Goal: Task Accomplishment & Management: Use online tool/utility

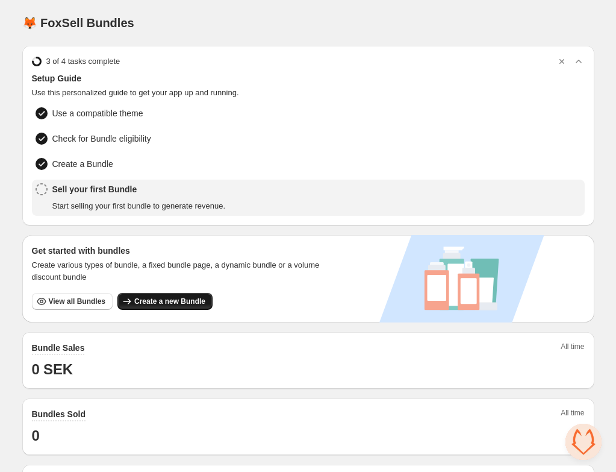
click at [155, 298] on span "Create a new Bundle" at bounding box center [169, 301] width 71 height 10
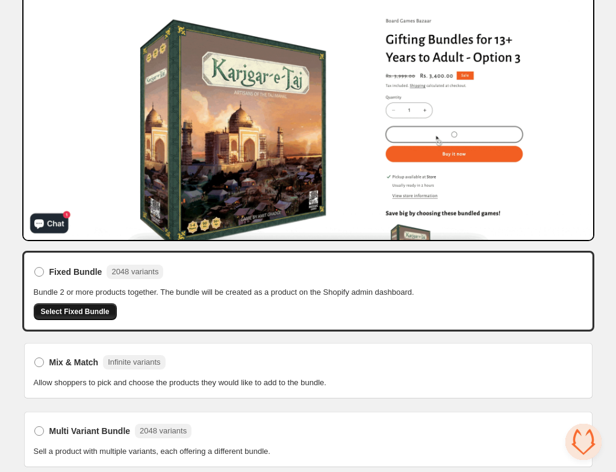
scroll to position [164, 0]
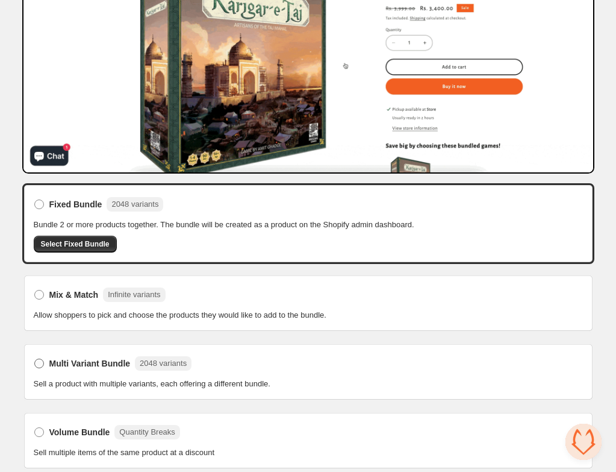
click at [85, 365] on label "Multi Variant Bundle 2048 variants" at bounding box center [113, 363] width 158 height 19
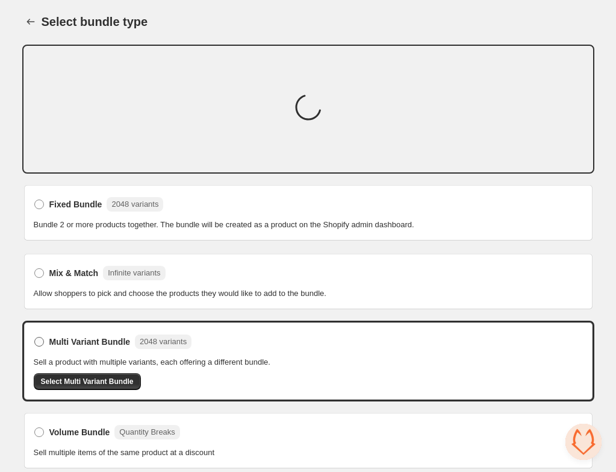
scroll to position [164, 0]
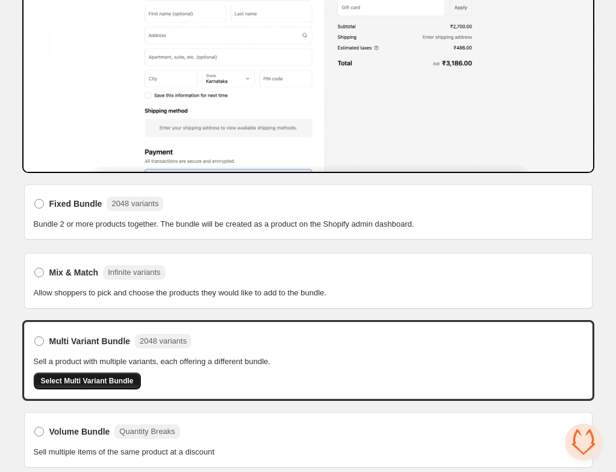
click at [99, 377] on span "Select Multi Variant Bundle" at bounding box center [87, 381] width 93 height 10
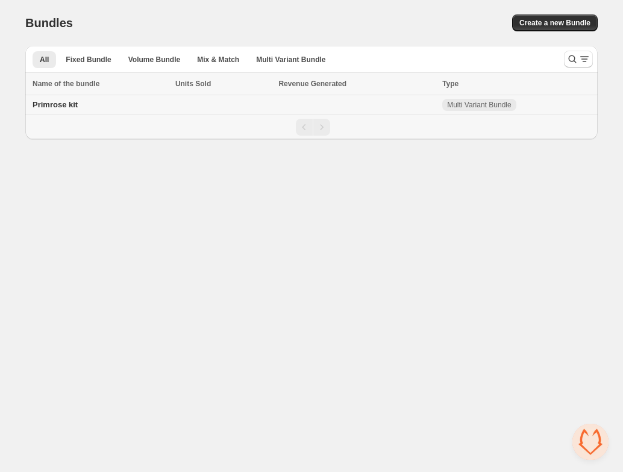
click at [69, 102] on span "Primrose kit" at bounding box center [55, 104] width 45 height 9
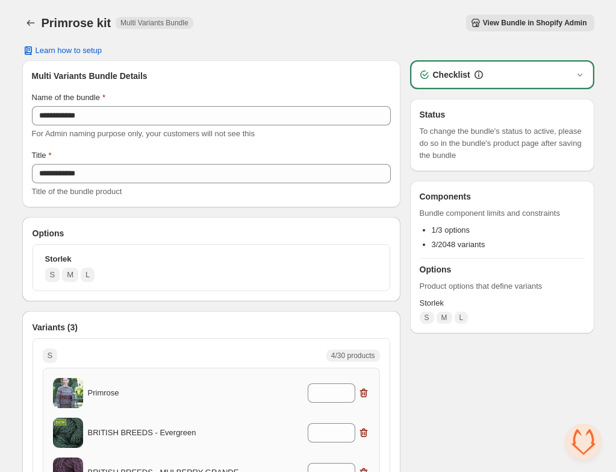
click at [92, 258] on div "Storlek S M L" at bounding box center [70, 267] width 50 height 29
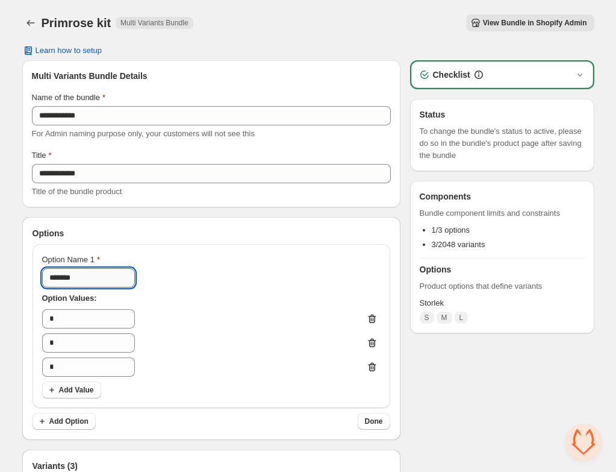
click at [77, 278] on input "*******" at bounding box center [88, 277] width 93 height 19
click at [497, 17] on button "View Bundle in Shopify Admin" at bounding box center [530, 22] width 128 height 17
click at [555, 20] on span "View Bundle in Shopify Admin" at bounding box center [535, 23] width 104 height 10
click at [92, 278] on input "****" at bounding box center [88, 277] width 93 height 19
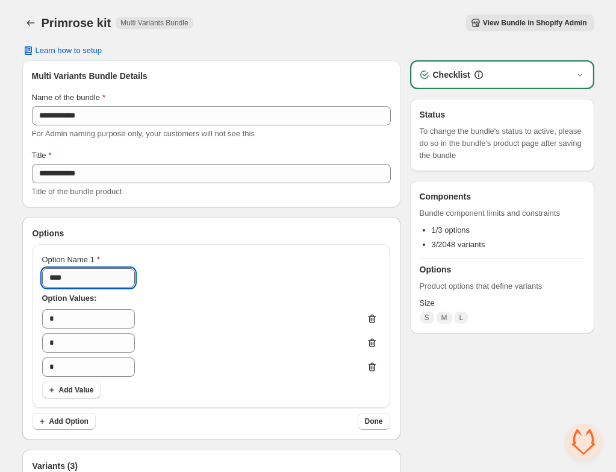
click at [101, 278] on input "****" at bounding box center [88, 277] width 93 height 19
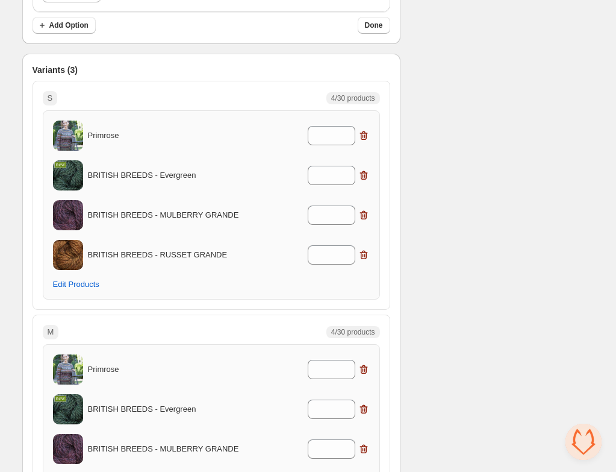
scroll to position [395, 0]
click at [99, 174] on p "BRITISH BREEDS - Evergreen" at bounding box center [167, 176] width 158 height 12
click at [63, 292] on button "Edit Products" at bounding box center [76, 285] width 61 height 17
click at [466, 176] on div "Checklist Status To change the bundle's status to active, please do so in the b…" at bounding box center [502, 242] width 184 height 1154
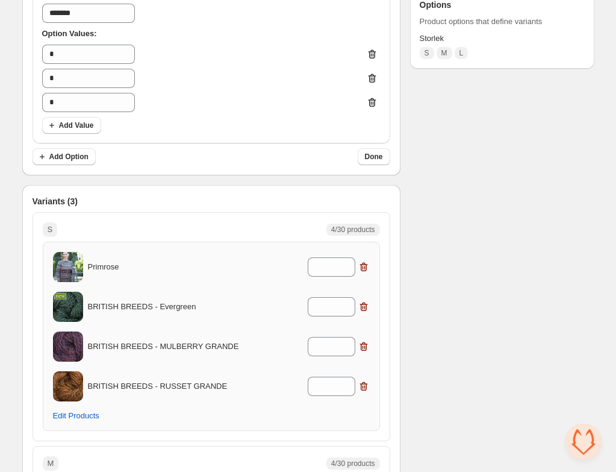
scroll to position [272, 0]
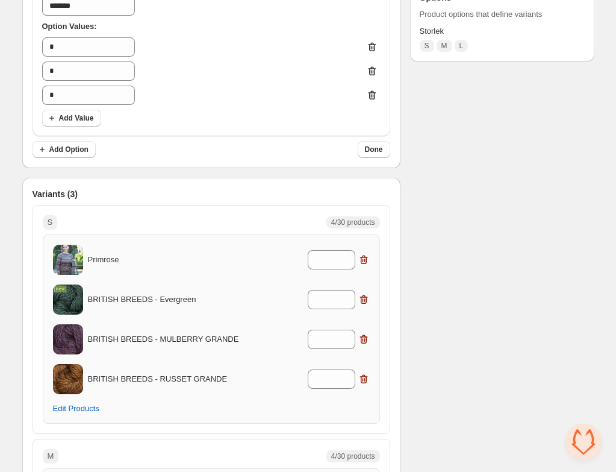
click at [104, 263] on p "Primrose" at bounding box center [167, 260] width 158 height 12
click at [78, 262] on img at bounding box center [68, 260] width 30 height 38
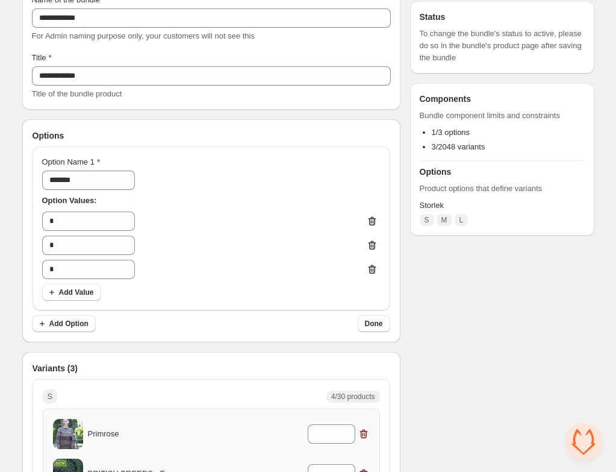
scroll to position [0, 0]
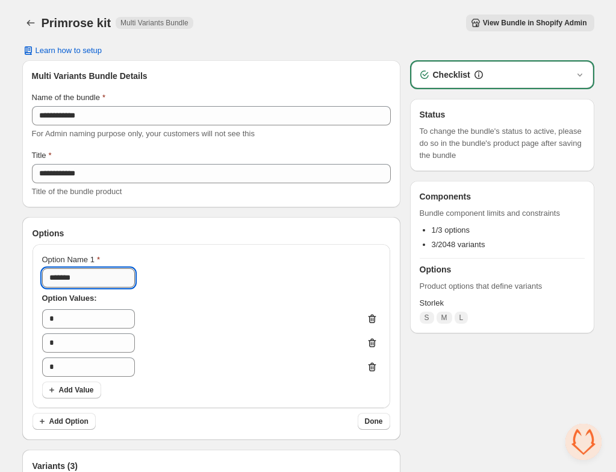
click at [101, 282] on input "*******" at bounding box center [88, 277] width 93 height 19
type input "*******"
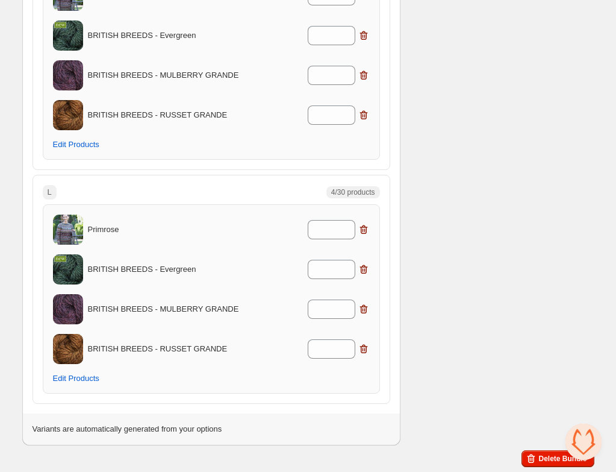
scroll to position [751, 0]
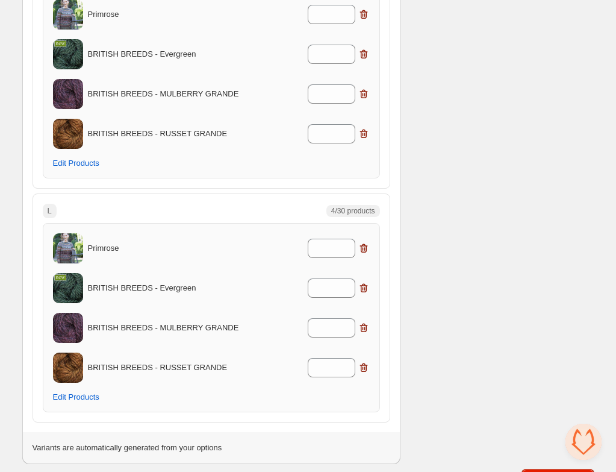
click at [109, 245] on p "Primrose" at bounding box center [167, 248] width 158 height 12
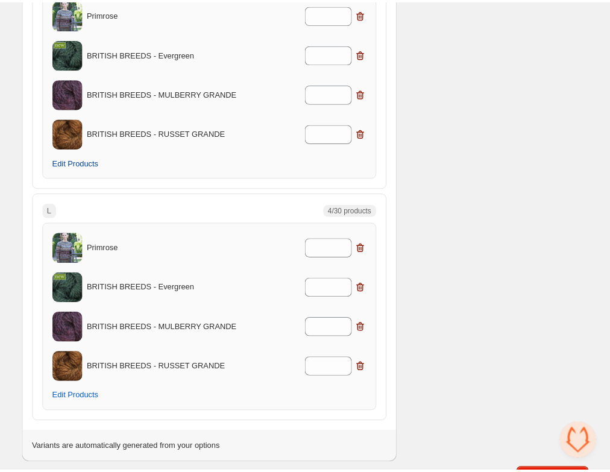
scroll to position [662, 0]
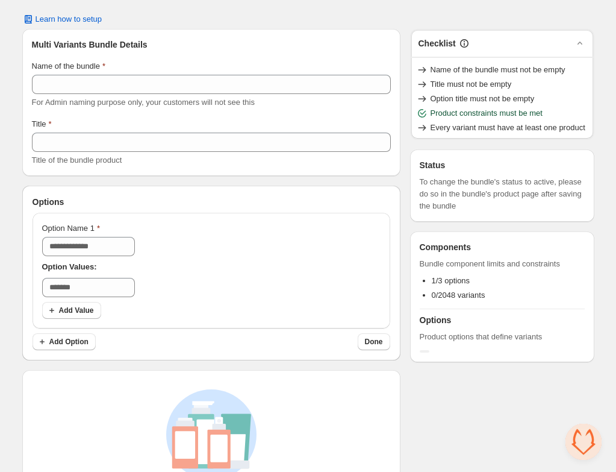
scroll to position [34, 0]
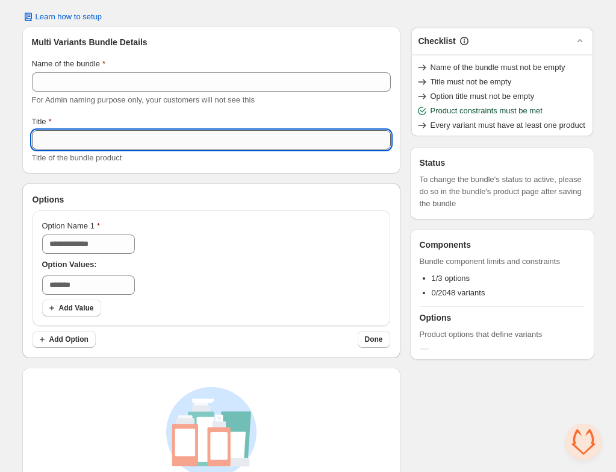
click at [167, 140] on input "Title" at bounding box center [211, 139] width 359 height 19
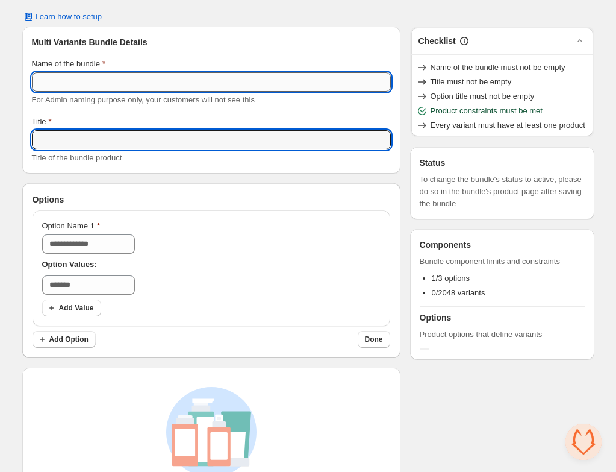
click at [148, 84] on input "Name of the bundle" at bounding box center [211, 81] width 359 height 19
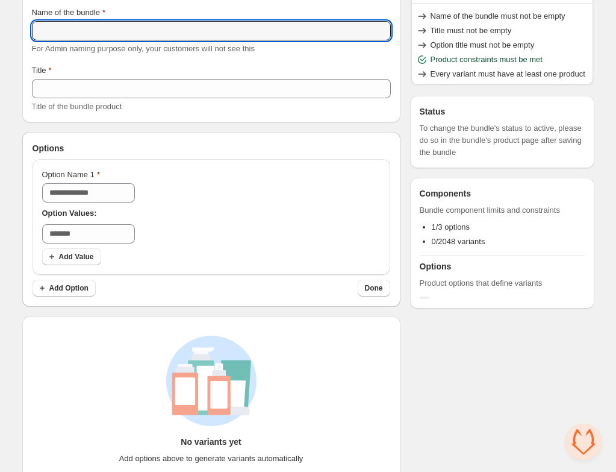
scroll to position [107, 0]
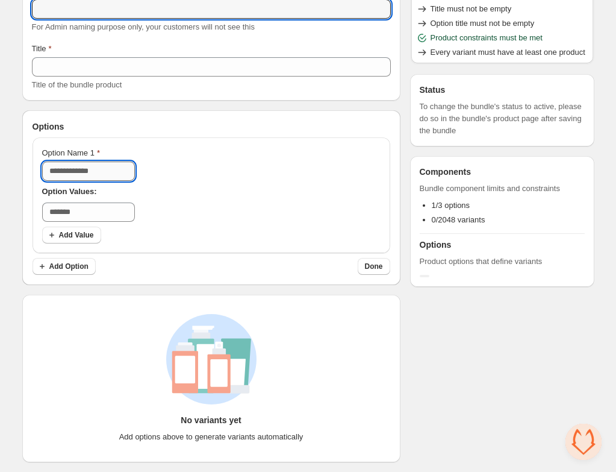
click at [102, 172] on input "Option Name 1" at bounding box center [88, 170] width 93 height 19
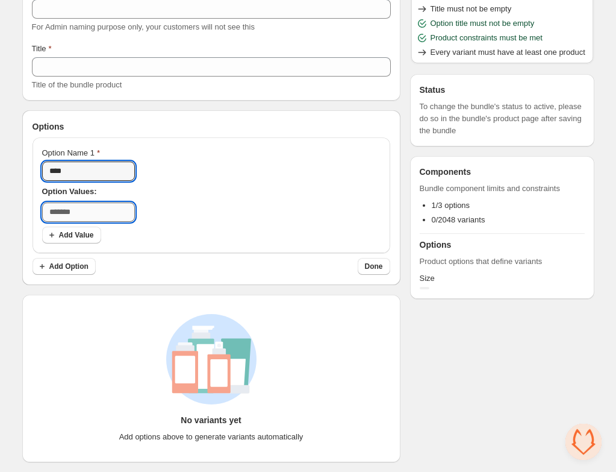
click at [122, 205] on input "text" at bounding box center [88, 211] width 93 height 19
drag, startPoint x: 91, startPoint y: 175, endPoint x: 39, endPoint y: 174, distance: 52.4
click at [38, 173] on div "Option Name 1 **** Option Values: Add Value" at bounding box center [212, 195] width 358 height 116
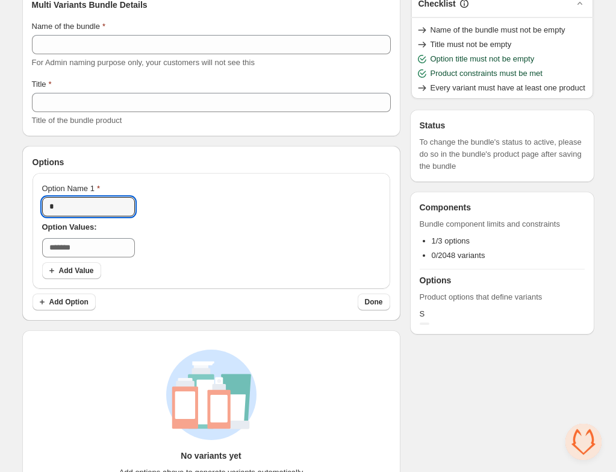
scroll to position [78, 0]
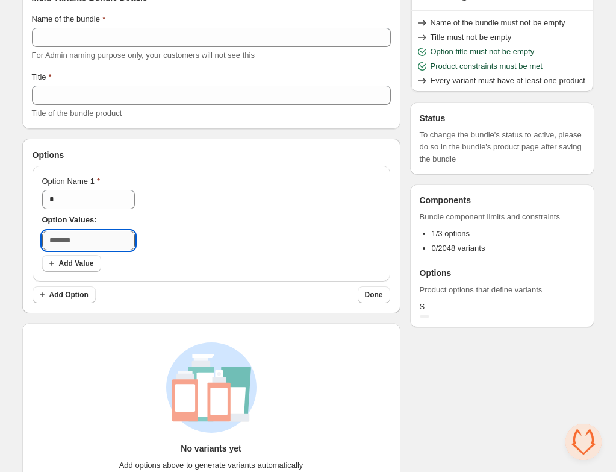
click at [114, 245] on input "text" at bounding box center [88, 240] width 93 height 19
click at [92, 194] on input "*" at bounding box center [88, 199] width 93 height 19
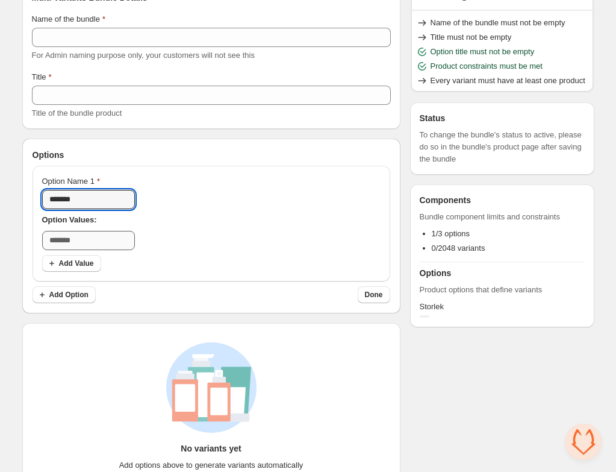
type input "*******"
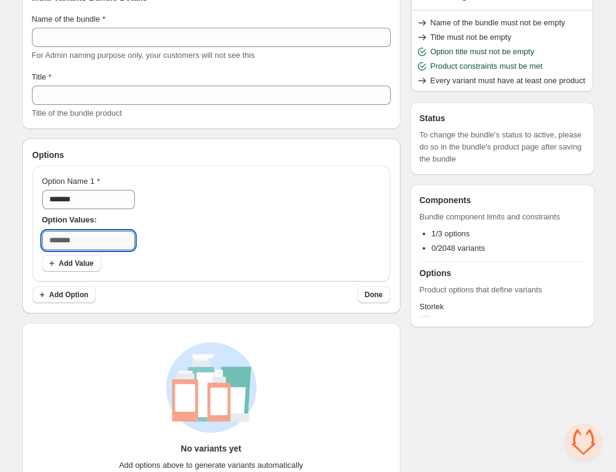
click at [90, 240] on input "text" at bounding box center [88, 240] width 93 height 19
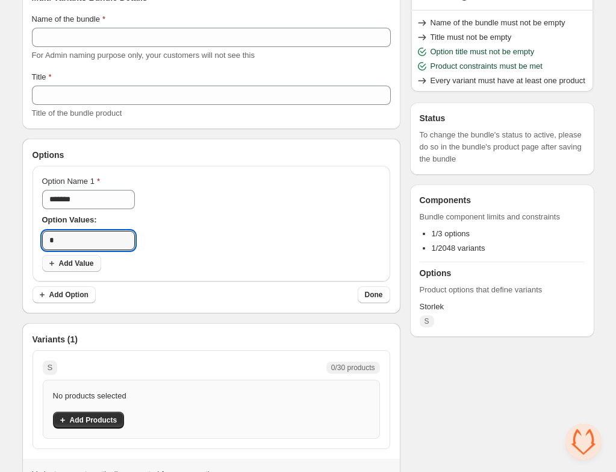
type input "*"
click at [82, 259] on span "Add Value" at bounding box center [76, 263] width 35 height 10
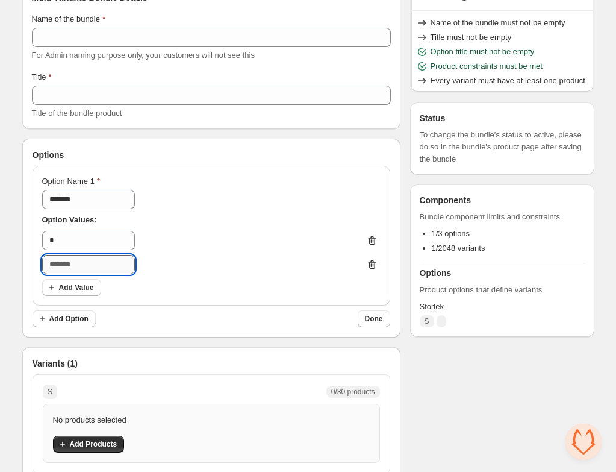
click at [83, 264] on input "text" at bounding box center [88, 264] width 93 height 19
type input "*"
click at [97, 289] on button "Add Value" at bounding box center [71, 287] width 59 height 17
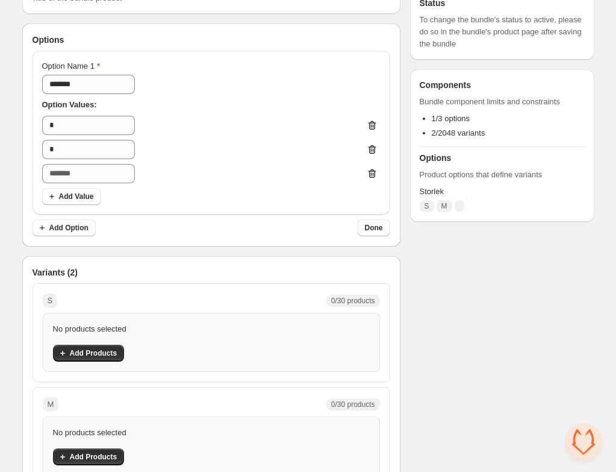
scroll to position [258, 0]
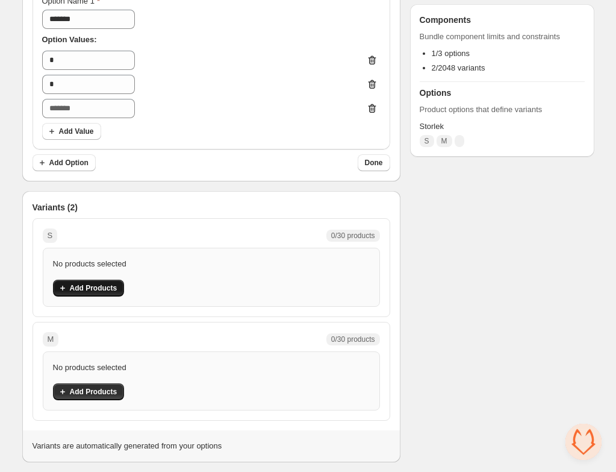
click at [80, 292] on span "Add Products" at bounding box center [94, 288] width 48 height 10
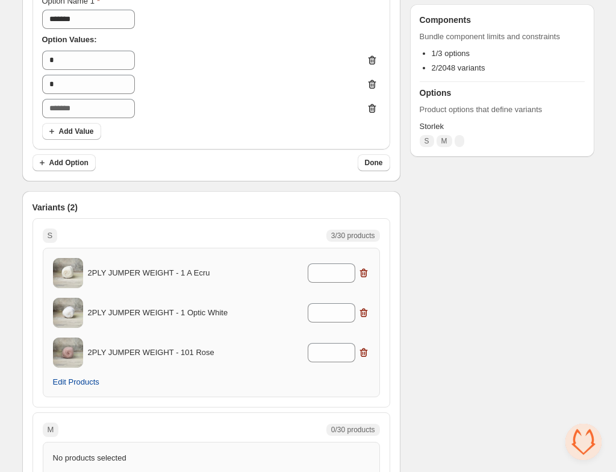
scroll to position [349, 0]
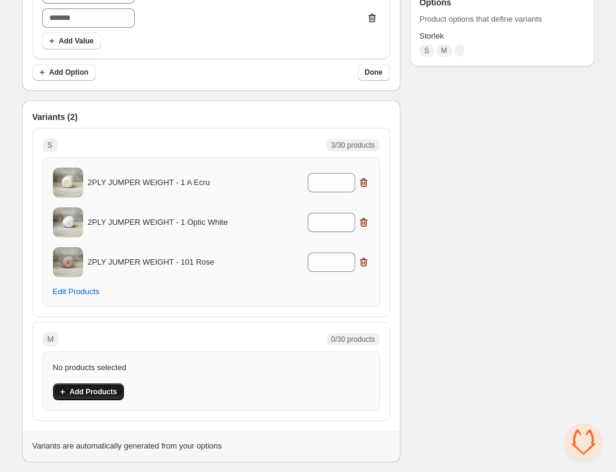
click at [74, 392] on span "Add Products" at bounding box center [94, 392] width 48 height 10
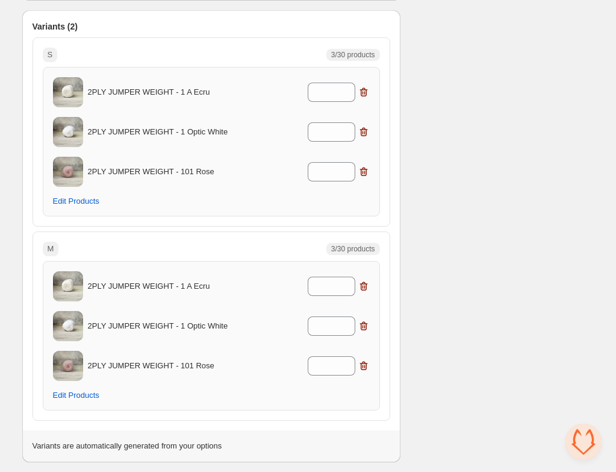
scroll to position [401, 0]
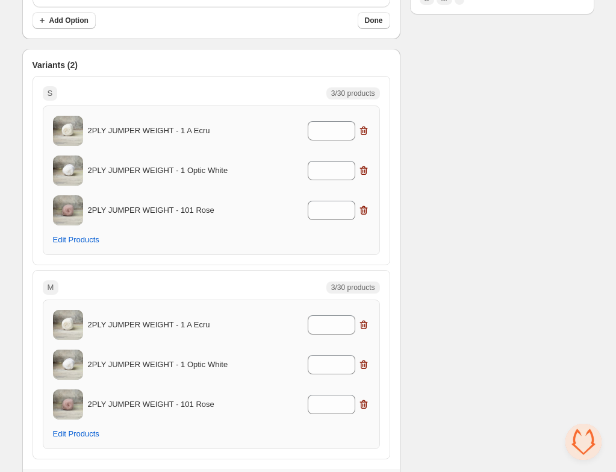
click at [321, 335] on div "2PLY JUMPER WEIGHT - 1 A Ecru *" at bounding box center [211, 325] width 317 height 30
click at [321, 328] on input "*" at bounding box center [323, 324] width 30 height 19
click at [345, 319] on icon at bounding box center [345, 320] width 5 height 3
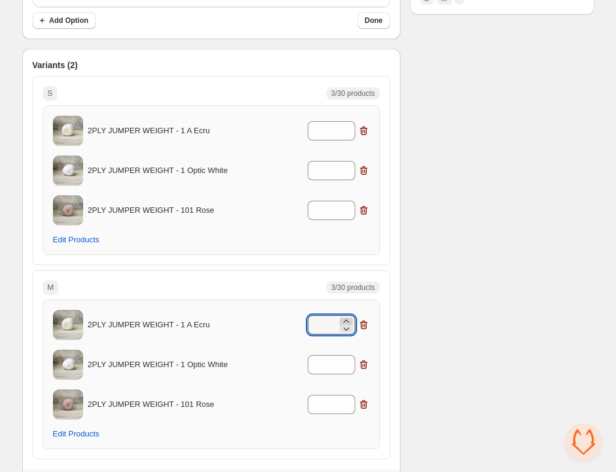
type input "*"
click at [331, 361] on input "*" at bounding box center [323, 364] width 30 height 19
click at [344, 361] on icon at bounding box center [345, 360] width 5 height 3
type input "*"
click at [334, 396] on input "*" at bounding box center [323, 404] width 30 height 19
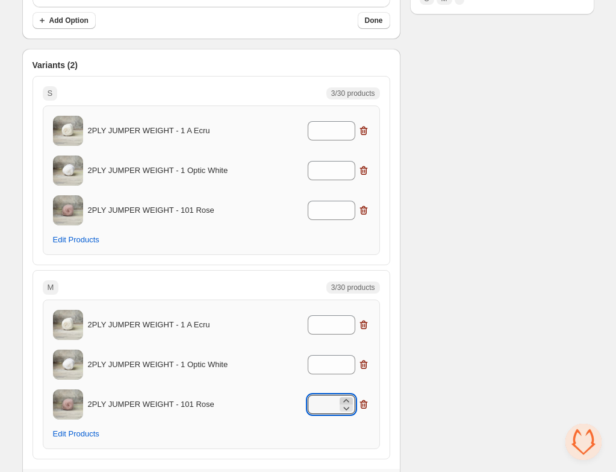
click at [346, 398] on icon at bounding box center [346, 401] width 12 height 12
type input "*"
click at [422, 322] on div "Checklist Name of the bundle must not be empty Title must not be empty Option t…" at bounding box center [502, 80] width 184 height 841
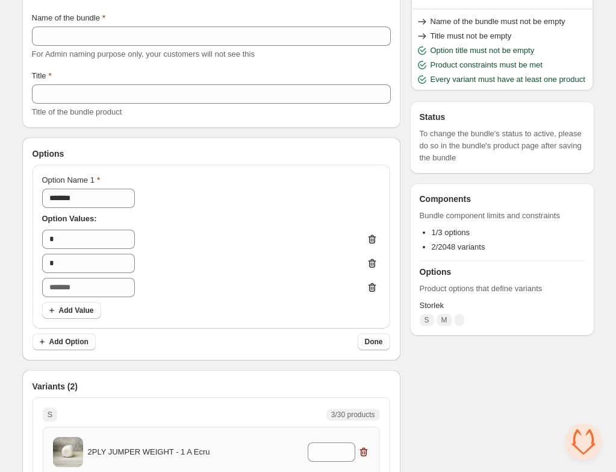
scroll to position [0, 0]
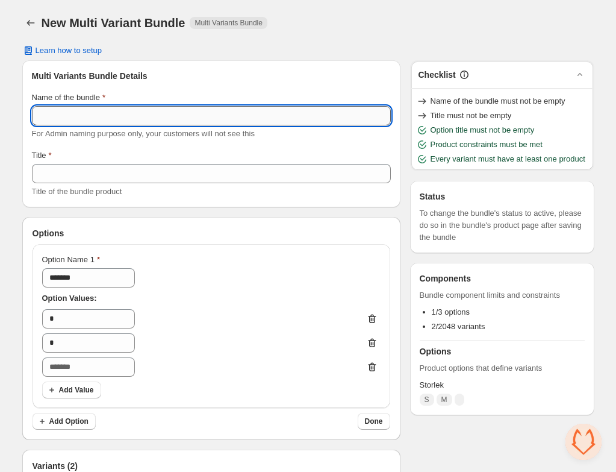
click at [193, 124] on input "Name of the bundle" at bounding box center [211, 115] width 359 height 19
type input "********"
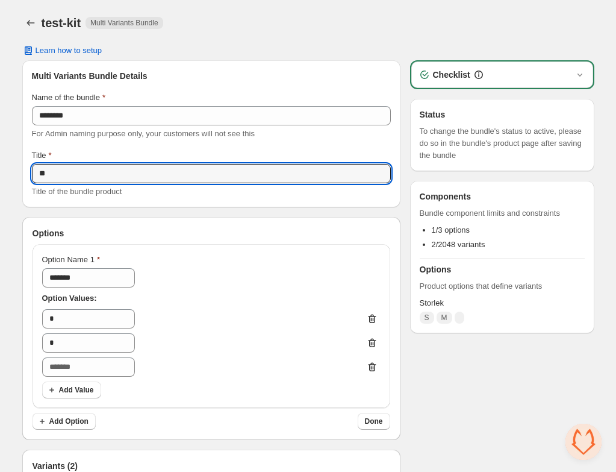
type input "*"
type input "********"
click at [380, 37] on div "test-kit. This page is ready test-kit Multi Variants Bundle" at bounding box center [308, 23] width 572 height 46
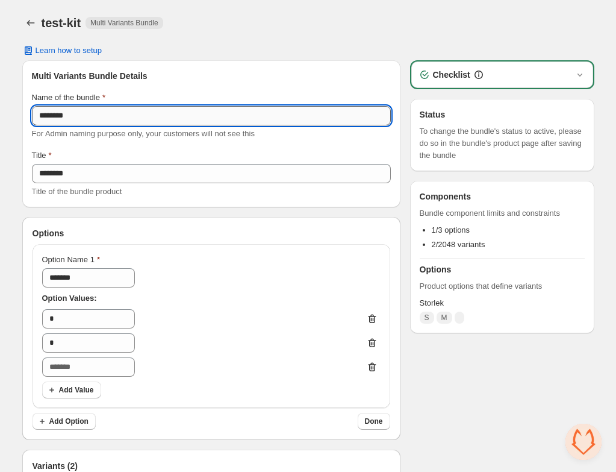
click at [70, 118] on input "********" at bounding box center [211, 115] width 359 height 19
type input "**********"
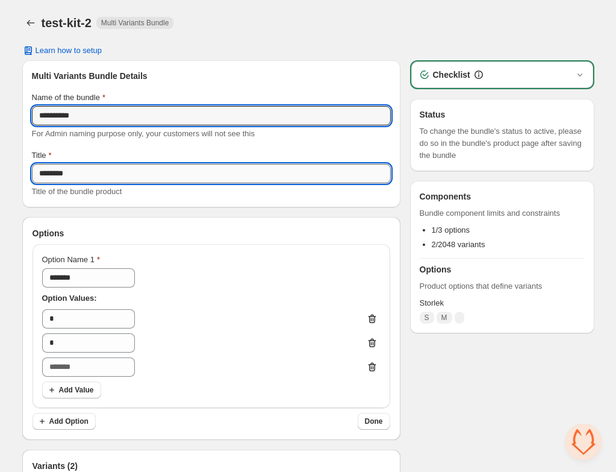
click at [75, 182] on input "********" at bounding box center [211, 173] width 359 height 19
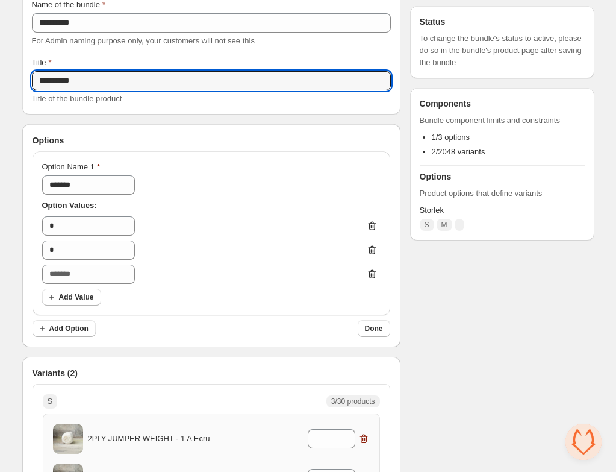
scroll to position [93, 0]
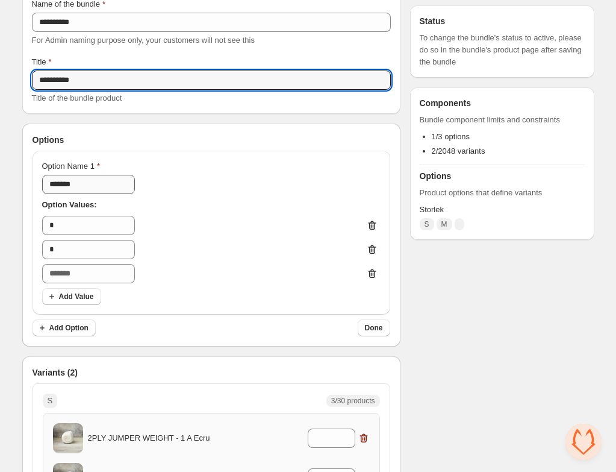
type input "**********"
click at [98, 178] on input "*******" at bounding box center [88, 184] width 93 height 19
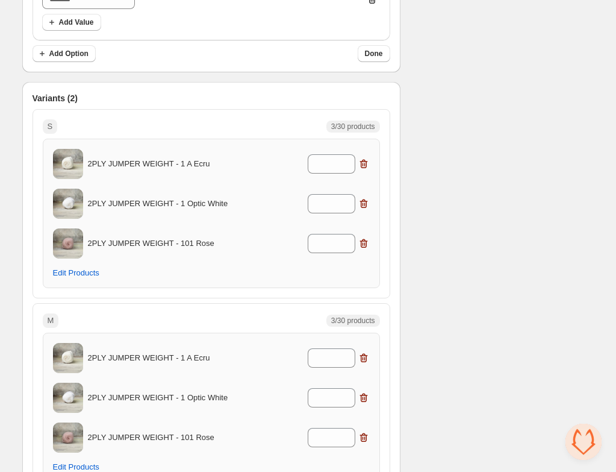
scroll to position [439, 0]
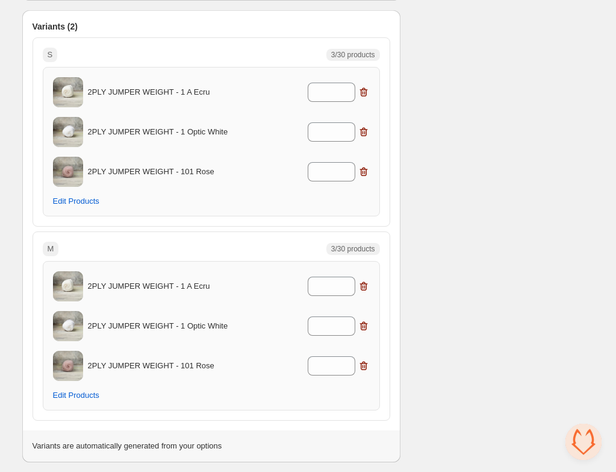
click at [429, 212] on div "Checklist Status To change the bundle's status to active, please do so in the b…" at bounding box center [502, 41] width 184 height 841
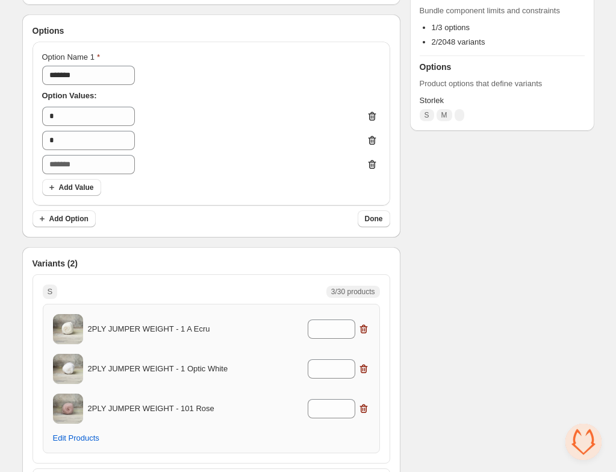
scroll to position [195, 0]
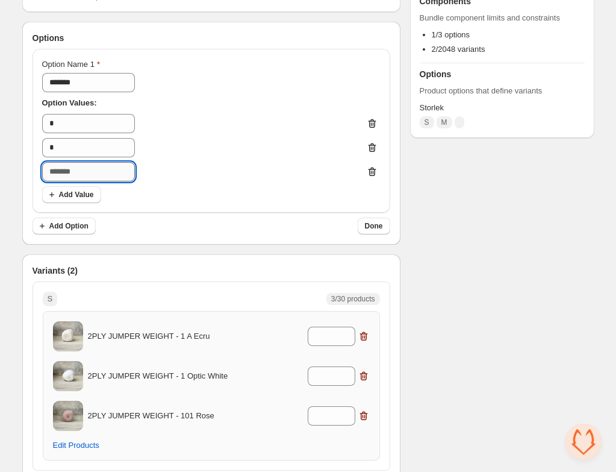
click at [125, 178] on input "text" at bounding box center [88, 171] width 93 height 19
click at [370, 170] on icon "Delete value 3" at bounding box center [372, 172] width 12 height 12
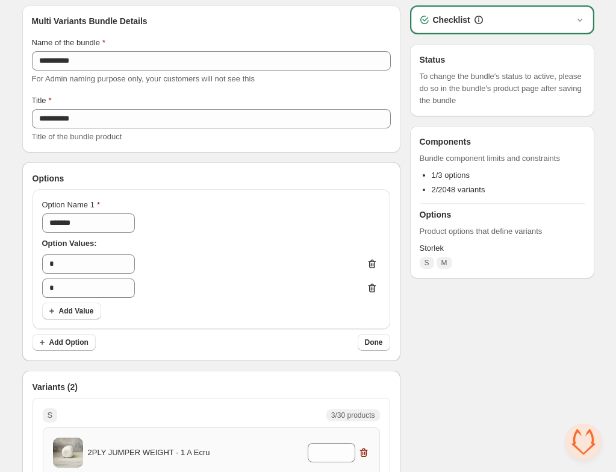
scroll to position [0, 0]
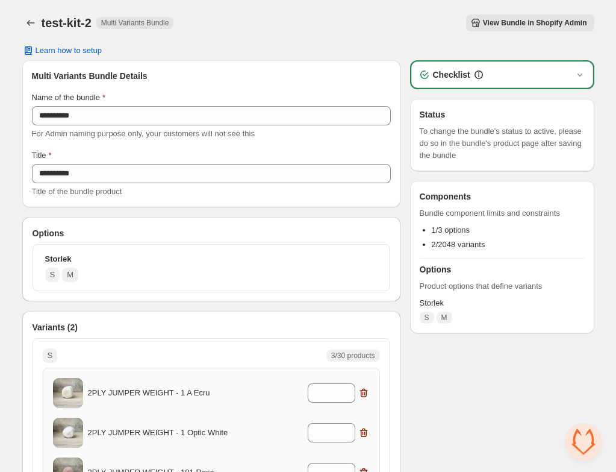
click at [516, 25] on span "View Bundle in Shopify Admin" at bounding box center [535, 23] width 104 height 10
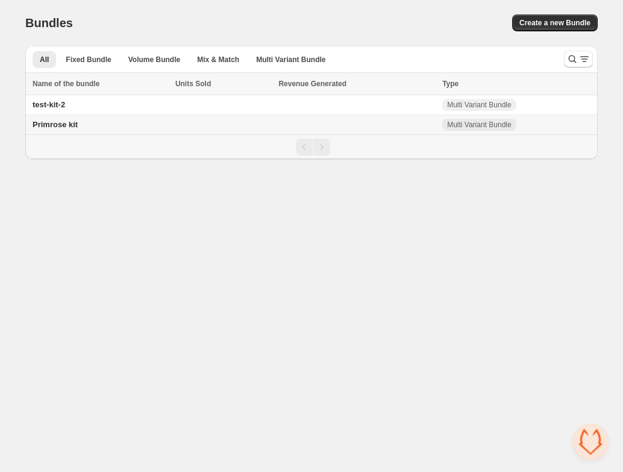
click at [61, 125] on span "Primrose kit" at bounding box center [55, 124] width 45 height 9
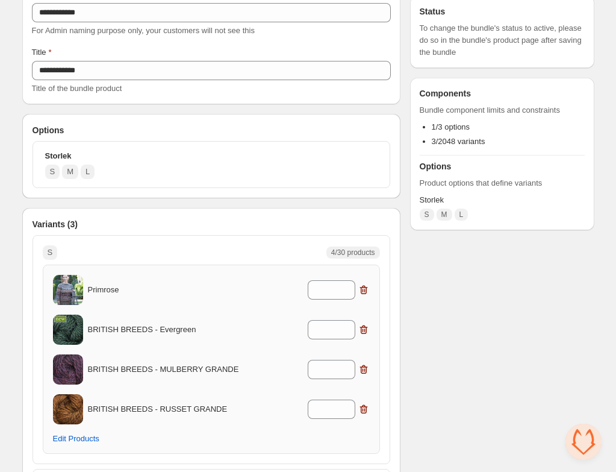
scroll to position [137, 0]
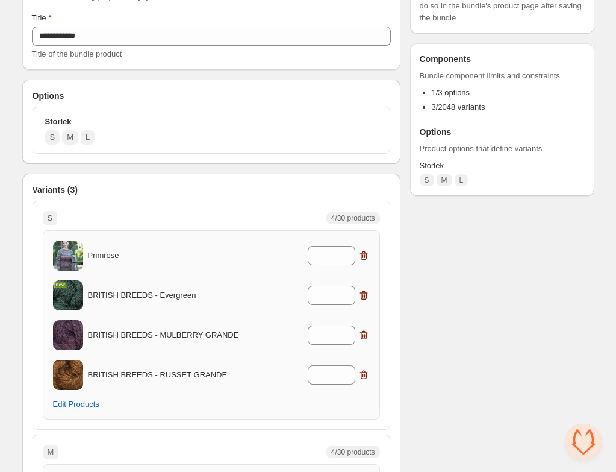
click at [110, 250] on p "Primrose" at bounding box center [167, 255] width 158 height 12
click at [80, 258] on img at bounding box center [68, 256] width 30 height 38
click at [84, 400] on span "Edit Products" at bounding box center [76, 404] width 46 height 10
click at [70, 262] on img at bounding box center [68, 256] width 30 height 38
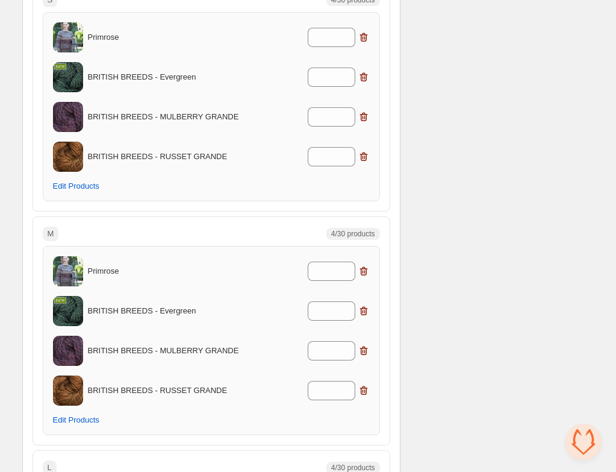
scroll to position [0, 0]
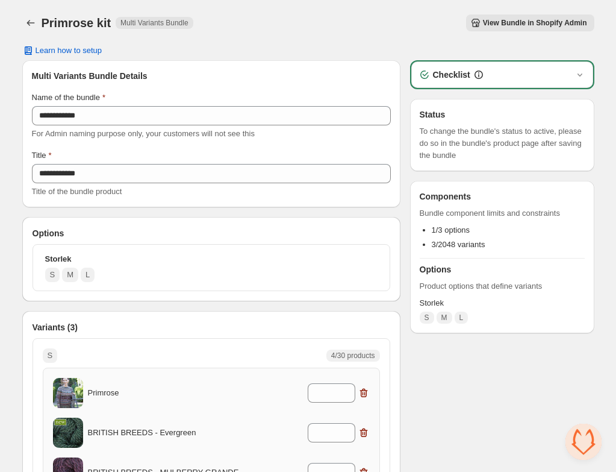
click at [525, 21] on span "View Bundle in Shopify Admin" at bounding box center [535, 23] width 104 height 10
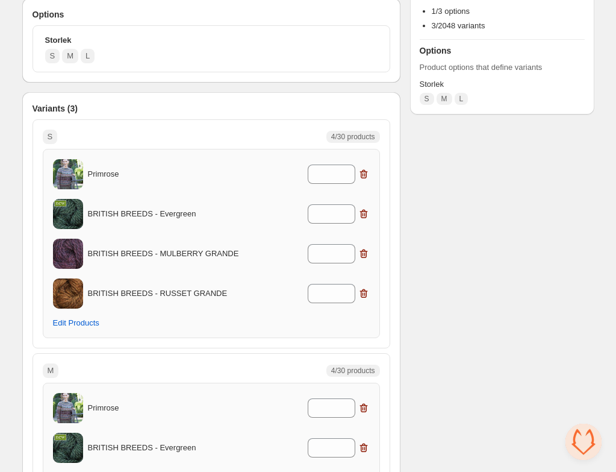
scroll to position [284, 0]
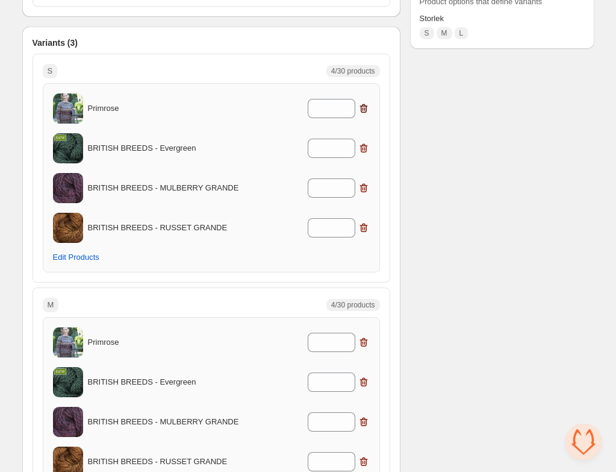
click at [363, 110] on icon "button" at bounding box center [364, 108] width 12 height 12
type input "*"
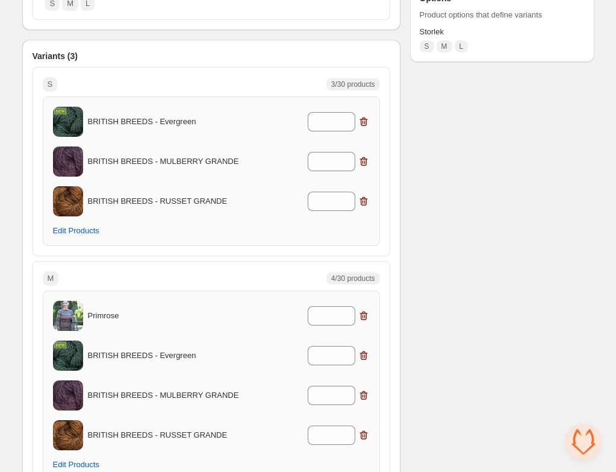
scroll to position [268, 0]
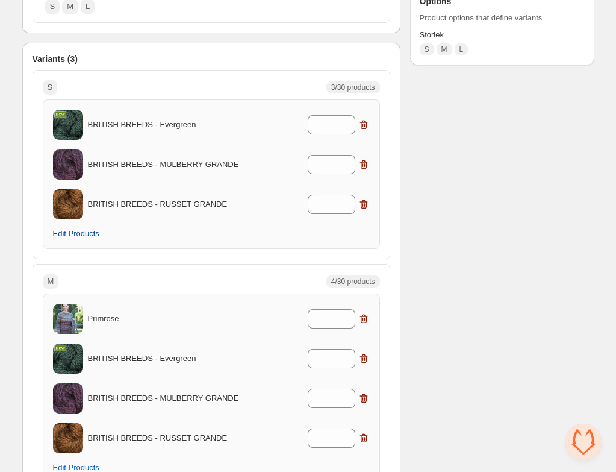
click at [79, 237] on span "Edit Products" at bounding box center [76, 234] width 46 height 10
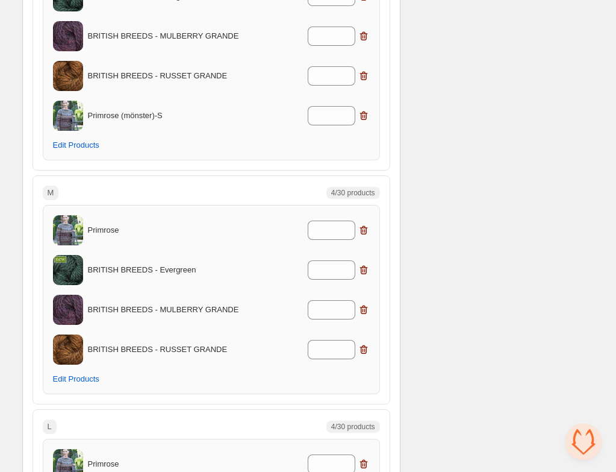
scroll to position [404, 0]
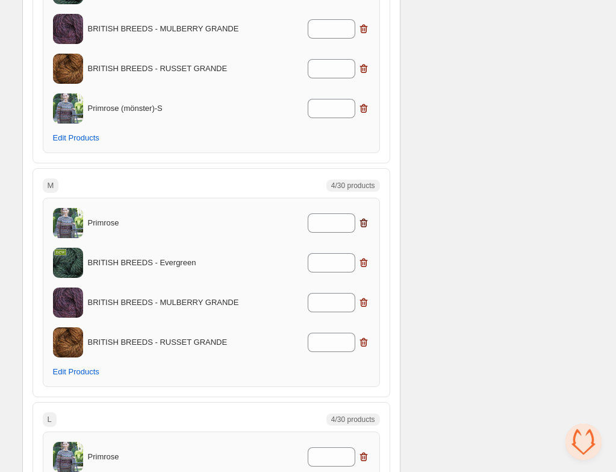
click at [365, 224] on icon "button" at bounding box center [364, 223] width 12 height 12
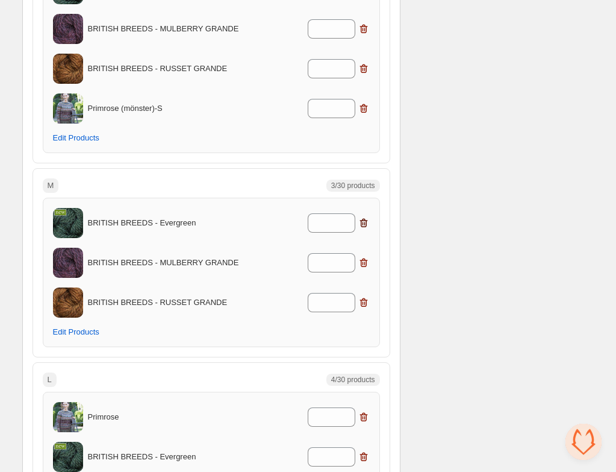
type input "*"
click at [90, 325] on button "Edit Products" at bounding box center [76, 332] width 61 height 17
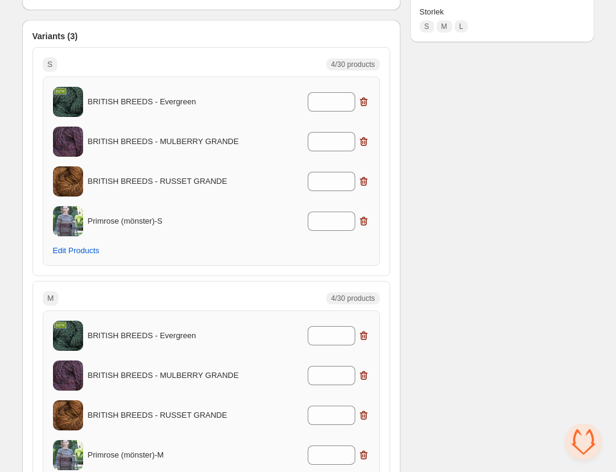
scroll to position [77, 0]
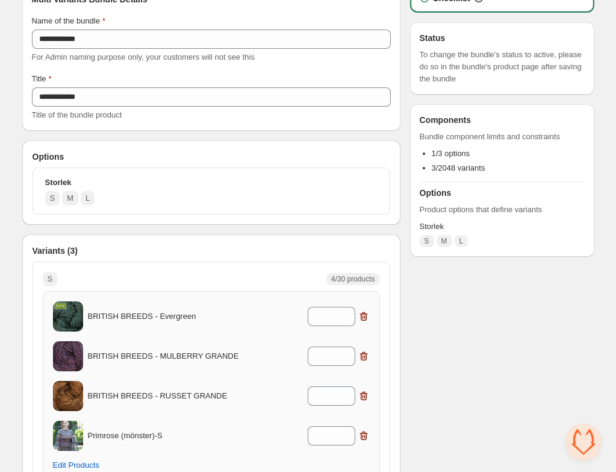
click at [109, 187] on button "Storlek S M L" at bounding box center [211, 191] width 347 height 36
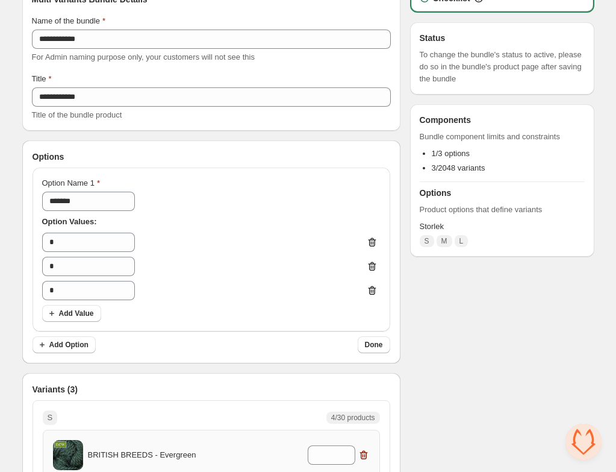
click at [112, 187] on div "Option Name 1" at bounding box center [88, 183] width 93 height 12
click at [372, 288] on icon "Delete value 3" at bounding box center [372, 290] width 12 height 12
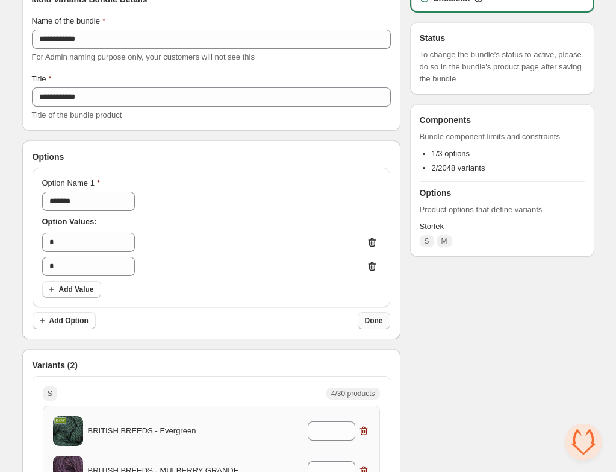
click at [374, 321] on span "Done" at bounding box center [374, 321] width 18 height 10
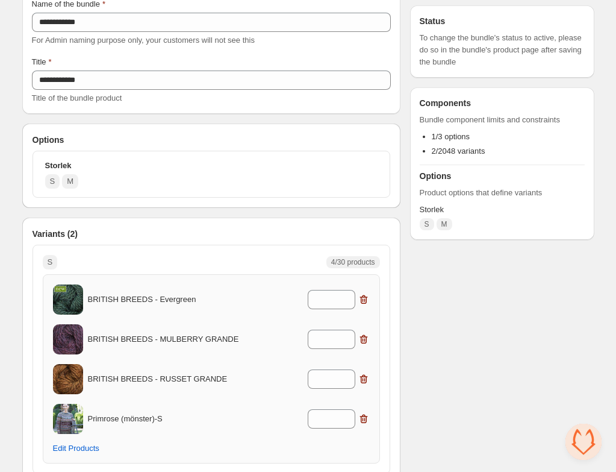
scroll to position [397, 0]
